Goal: Task Accomplishment & Management: Complete application form

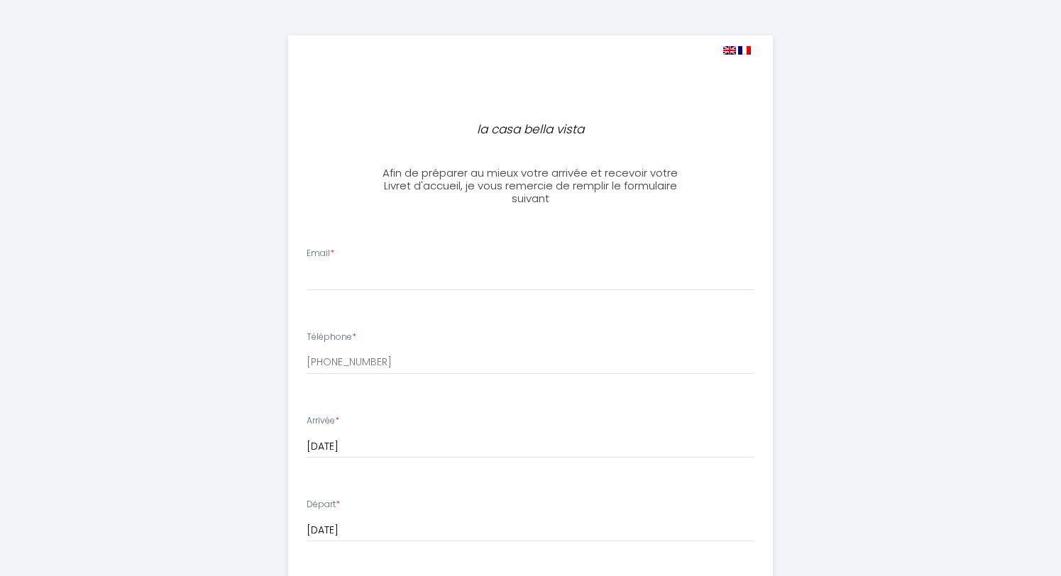
select select
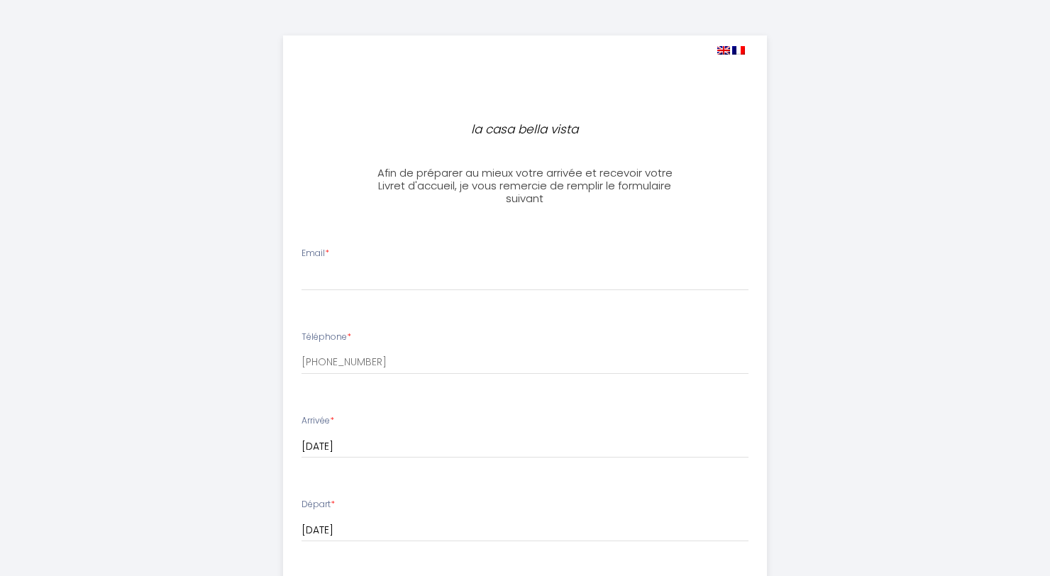
click at [724, 49] on img at bounding box center [723, 50] width 13 height 9
select select
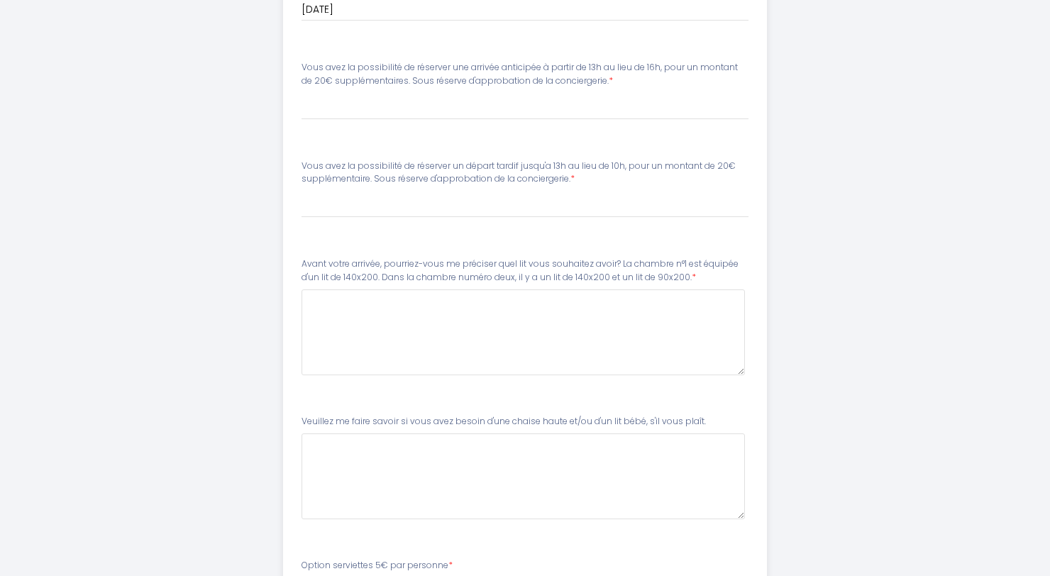
scroll to position [541, 0]
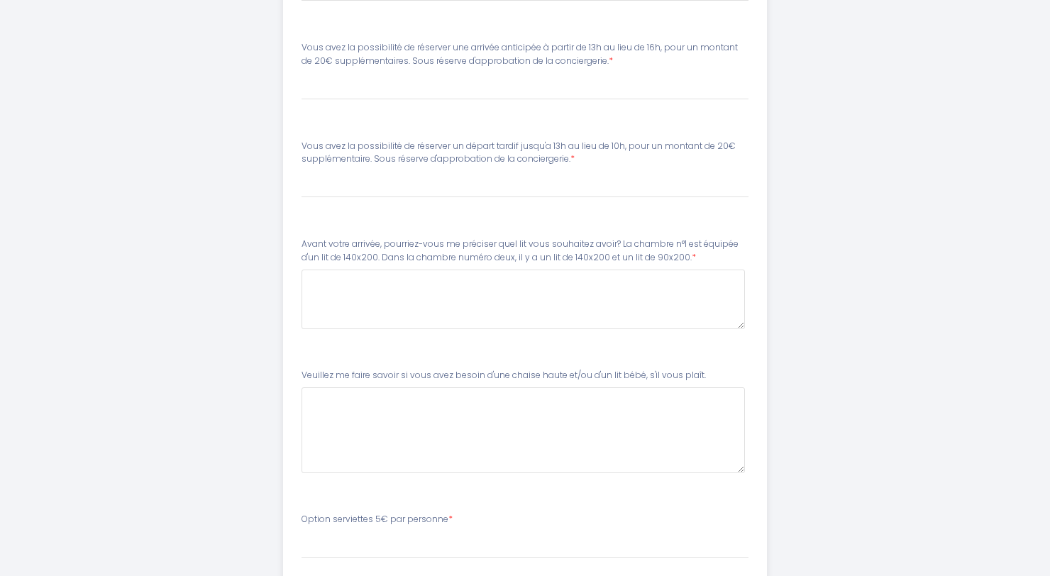
drag, startPoint x: 743, startPoint y: 348, endPoint x: 749, endPoint y: 323, distance: 26.3
click at [749, 323] on li "Avant votre arrivée, pourriez-vous me préciser quel lit vous souhaitez avoir? L…" at bounding box center [525, 290] width 483 height 123
click at [574, 156] on span "*" at bounding box center [572, 159] width 4 height 12
drag, startPoint x: 570, startPoint y: 157, endPoint x: 308, endPoint y: 133, distance: 262.9
click at [308, 133] on li "Vous avez la possibilité de réserver un départ tardif jusqu'a 13h au lieu de 10…" at bounding box center [525, 176] width 483 height 90
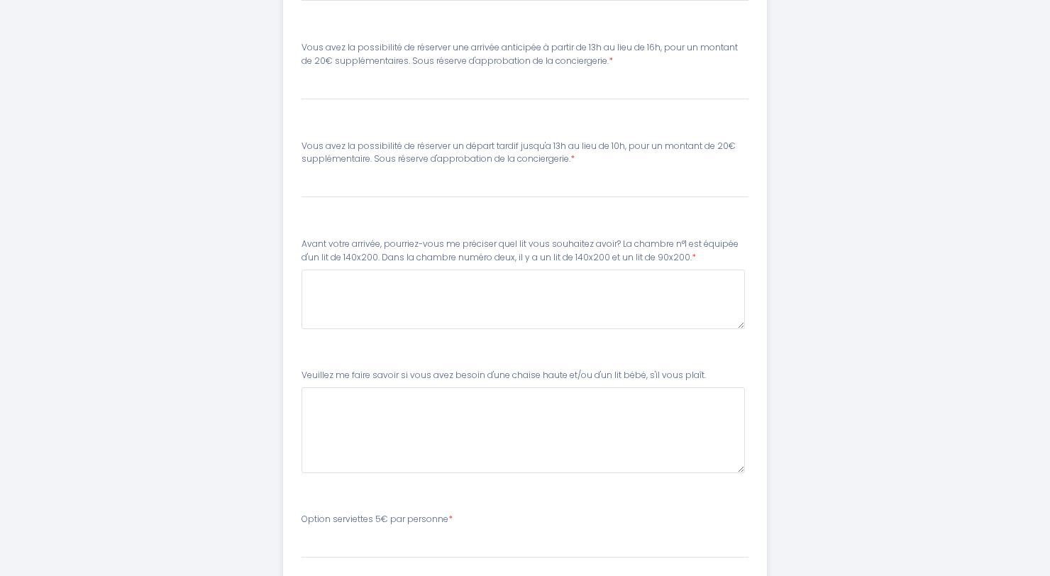
click at [817, 88] on div "la casa bella vista Afin de préparer au mieux votre arrivée et recevoir votre L…" at bounding box center [525, 76] width 727 height 1234
